Goal: Transaction & Acquisition: Purchase product/service

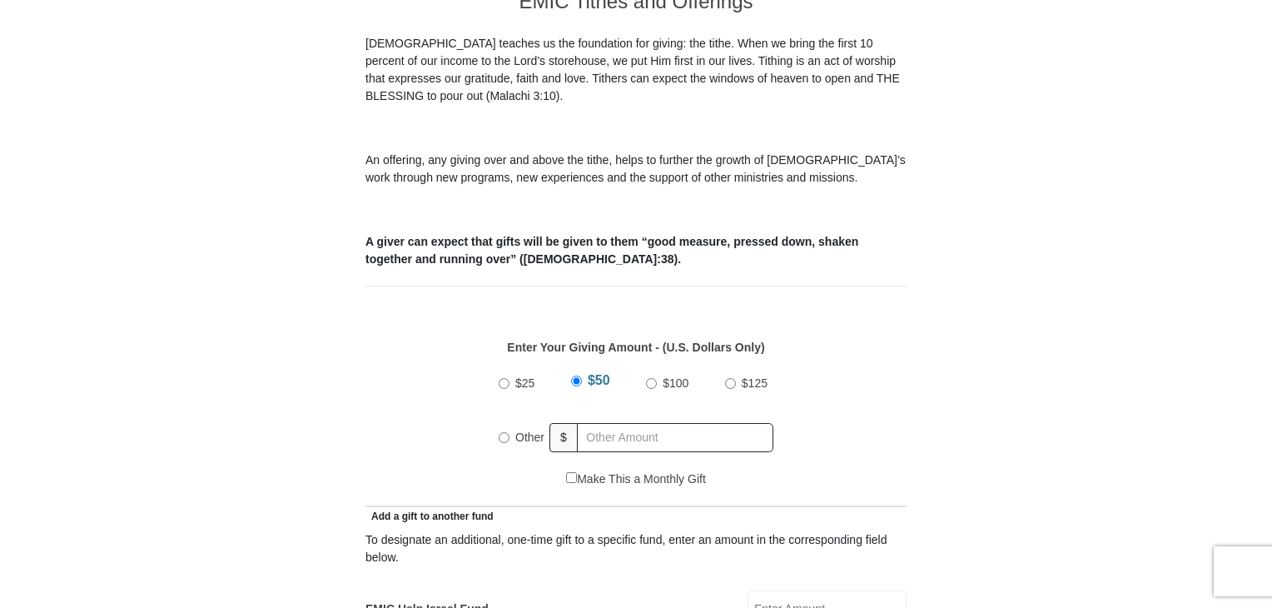
scroll to position [619, 0]
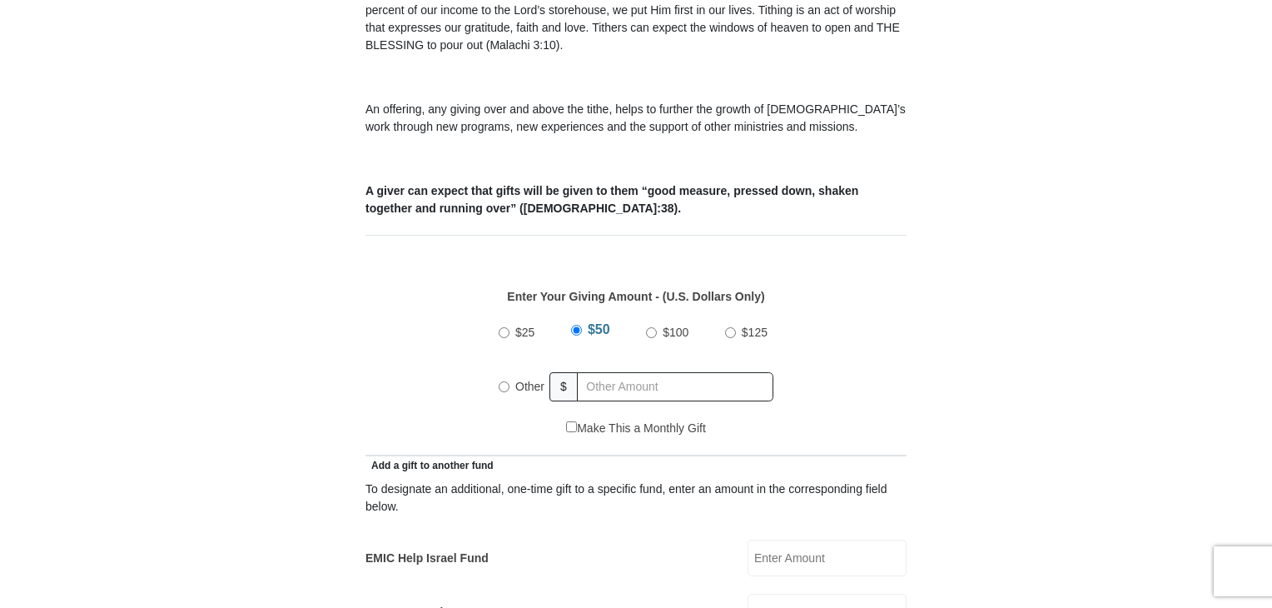
click at [509, 368] on label "Other" at bounding box center [529, 386] width 41 height 37
click at [509, 381] on input "Other" at bounding box center [503, 386] width 11 height 11
radio input "true"
click at [639, 372] on input "text" at bounding box center [678, 386] width 191 height 29
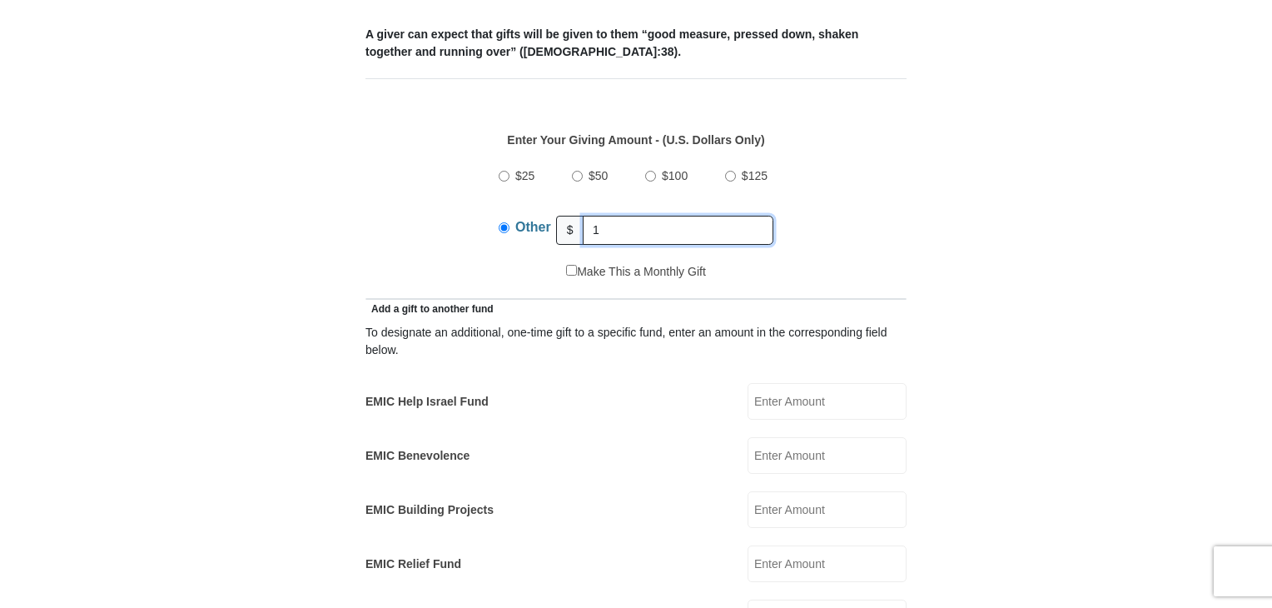
scroll to position [792, 0]
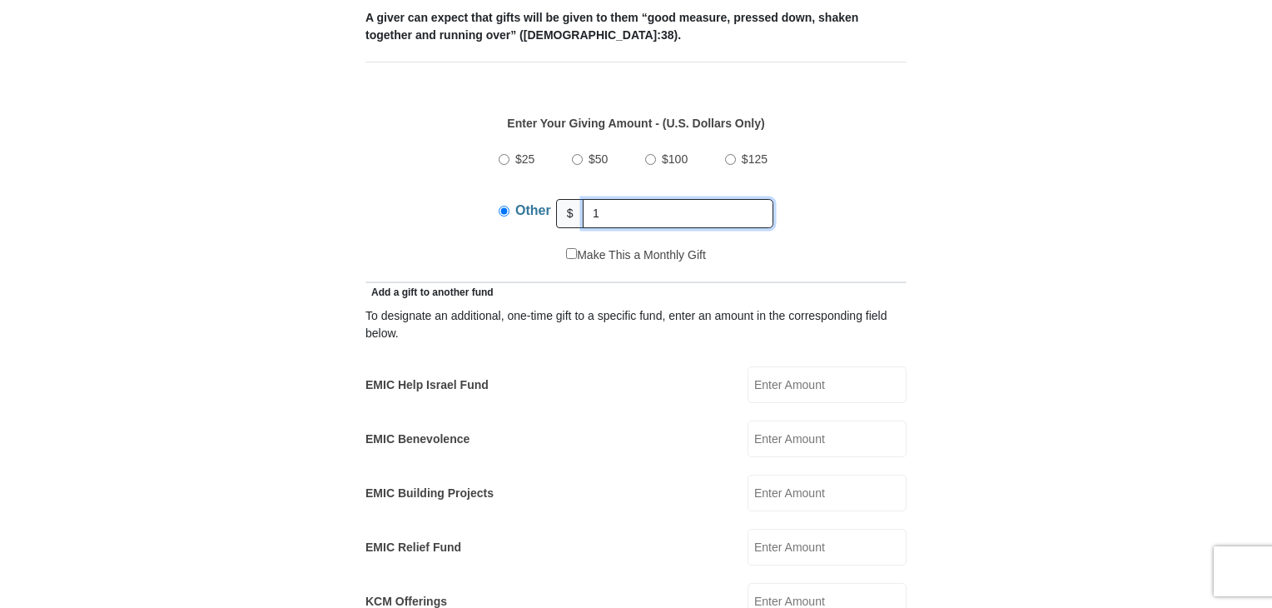
type input "1"
click at [838, 366] on input "EMIC Help Israel Fund" at bounding box center [826, 384] width 159 height 37
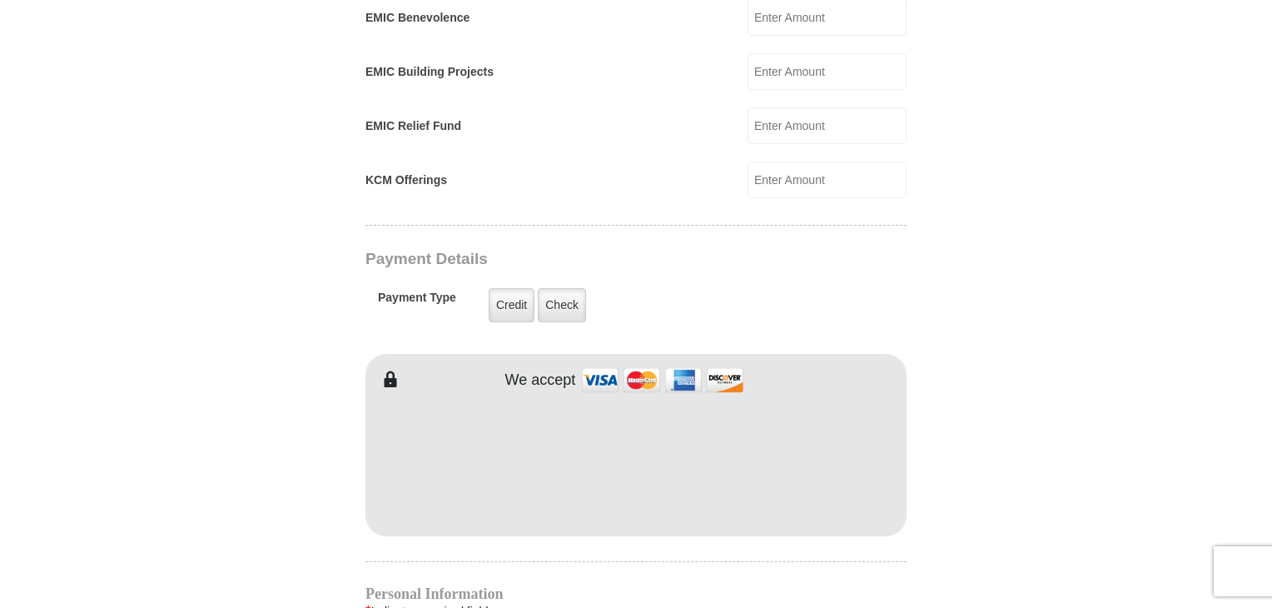
scroll to position [1257, 0]
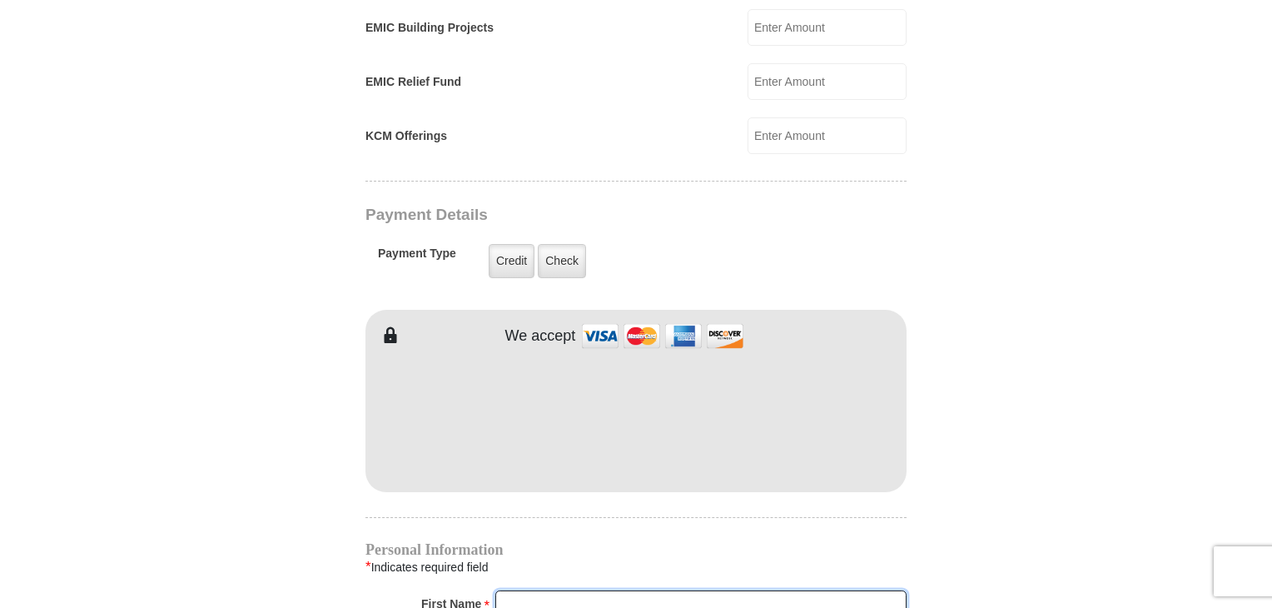
type input "[PERSON_NAME]"
type input "Zang"
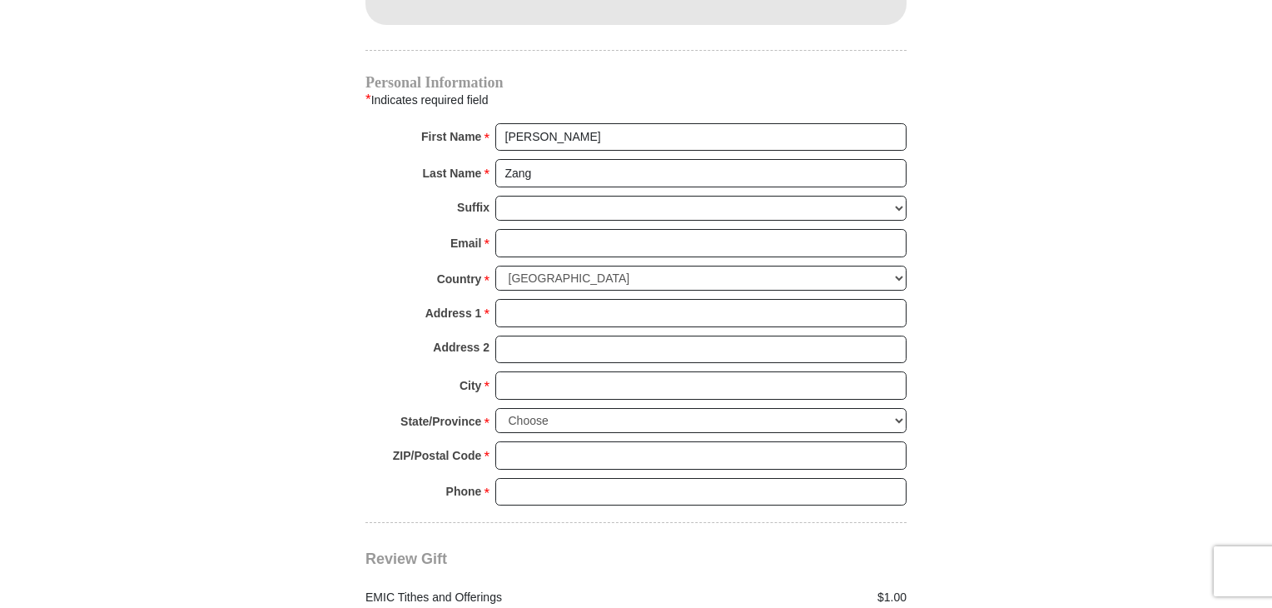
scroll to position [1724, 0]
click at [563, 229] on input "Email *" at bounding box center [700, 243] width 411 height 28
type input "[PERSON_NAME][EMAIL_ADDRESS][PERSON_NAME][PERSON_NAME][DOMAIN_NAME]"
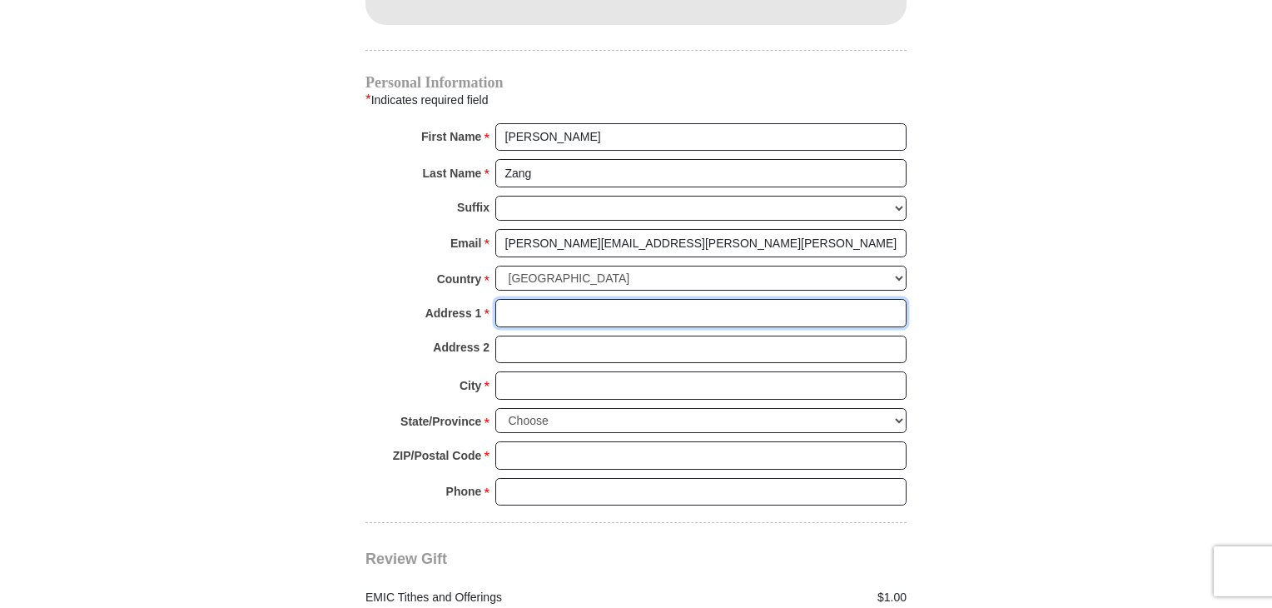
type input "[STREET_ADDRESS]"
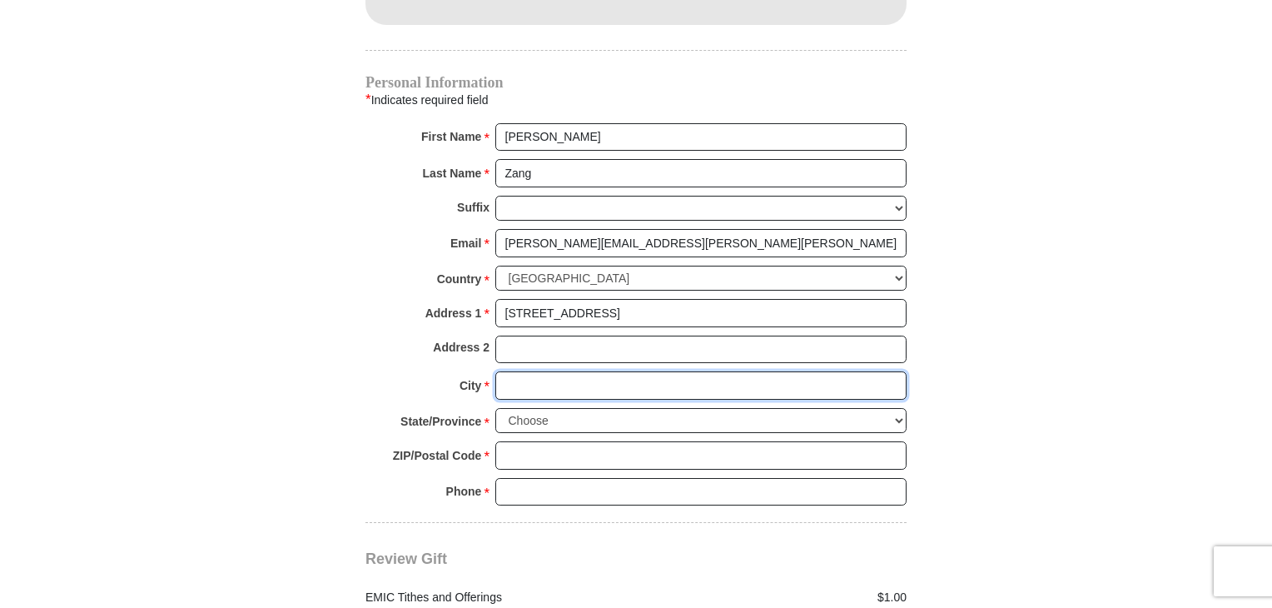
type input "Azle"
select select "[GEOGRAPHIC_DATA]"
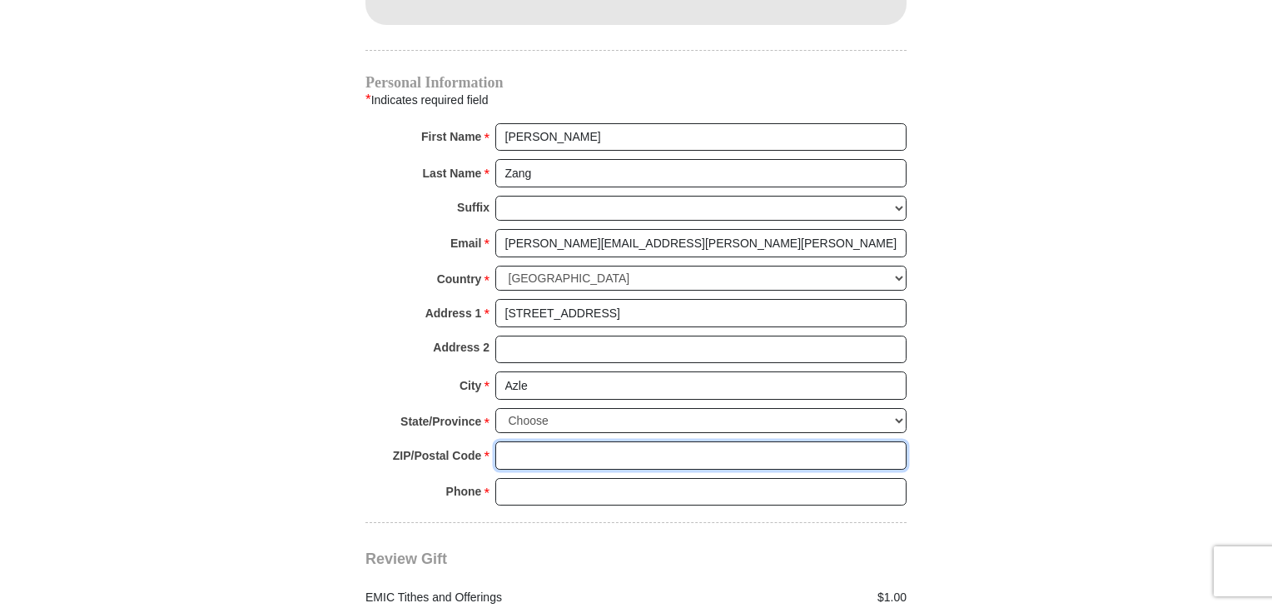
type input "76020"
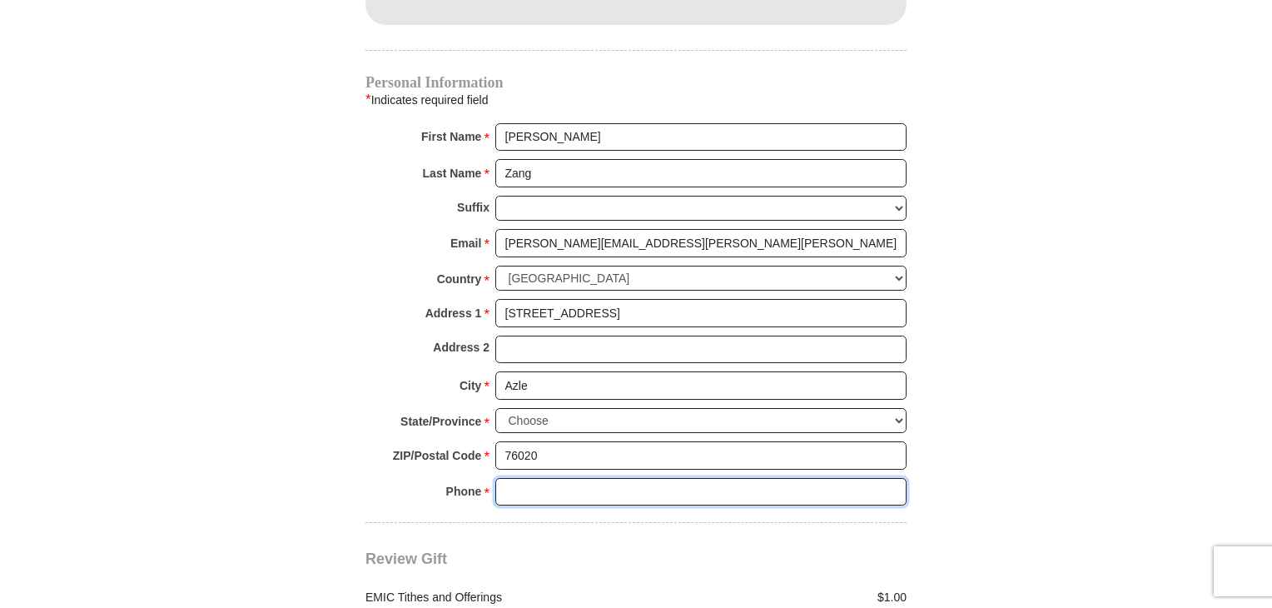
type input "8176474465"
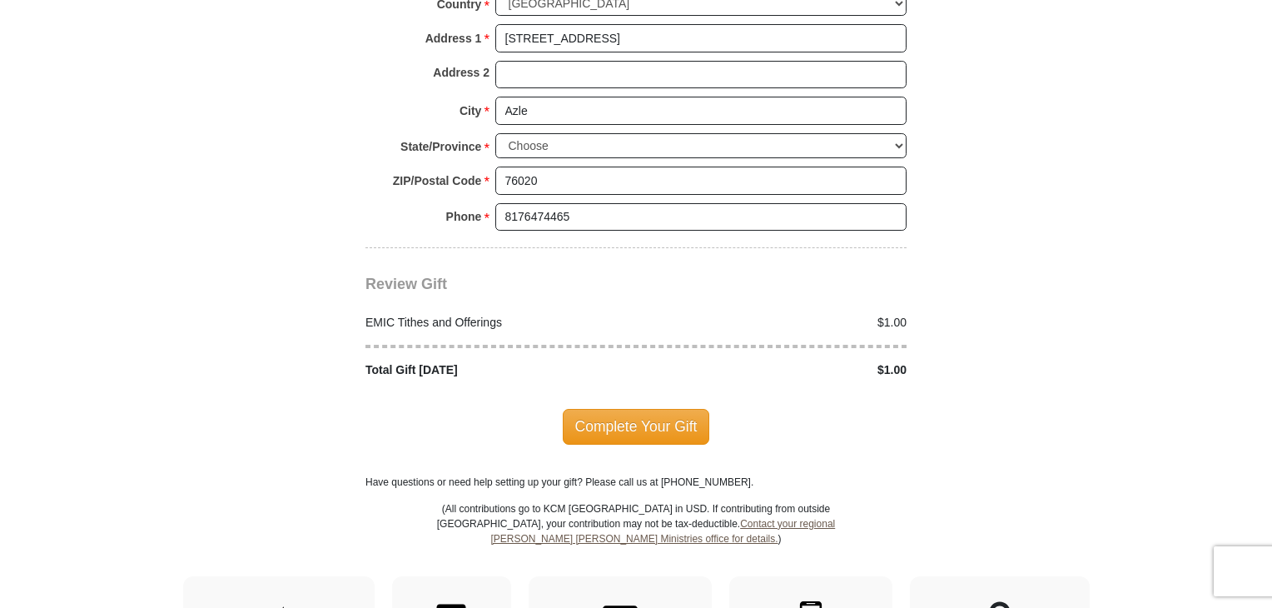
scroll to position [2000, 0]
click at [629, 408] on span "Complete Your Gift" at bounding box center [636, 425] width 147 height 35
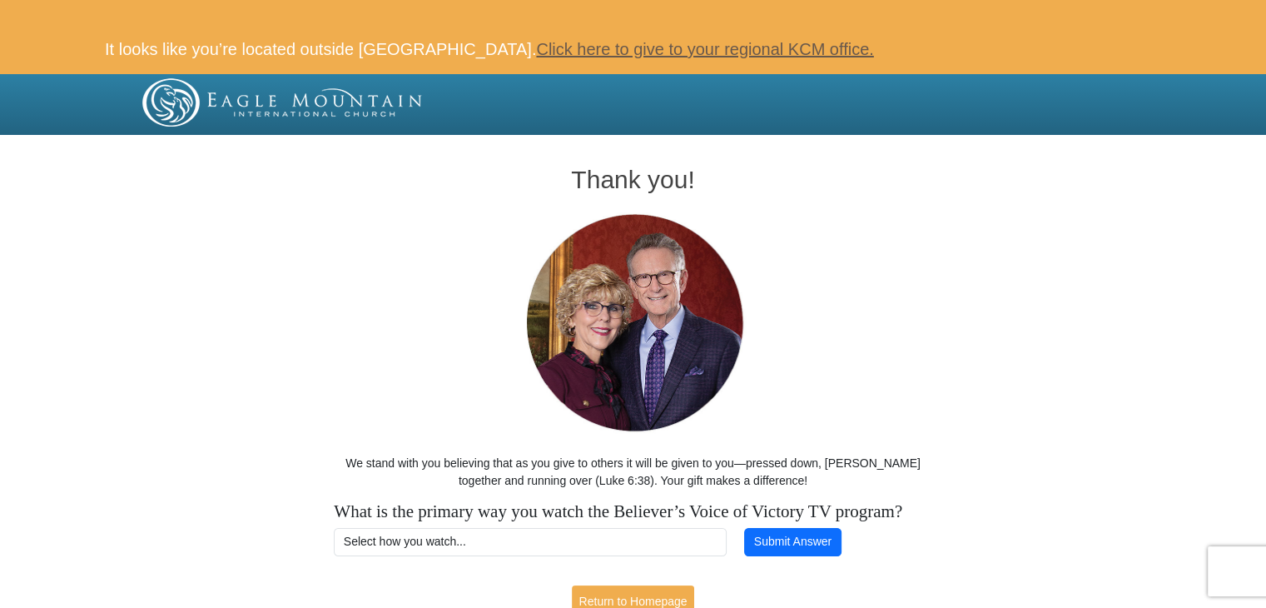
click at [588, 334] on img at bounding box center [632, 323] width 245 height 229
